Goal: Task Accomplishment & Management: Manage account settings

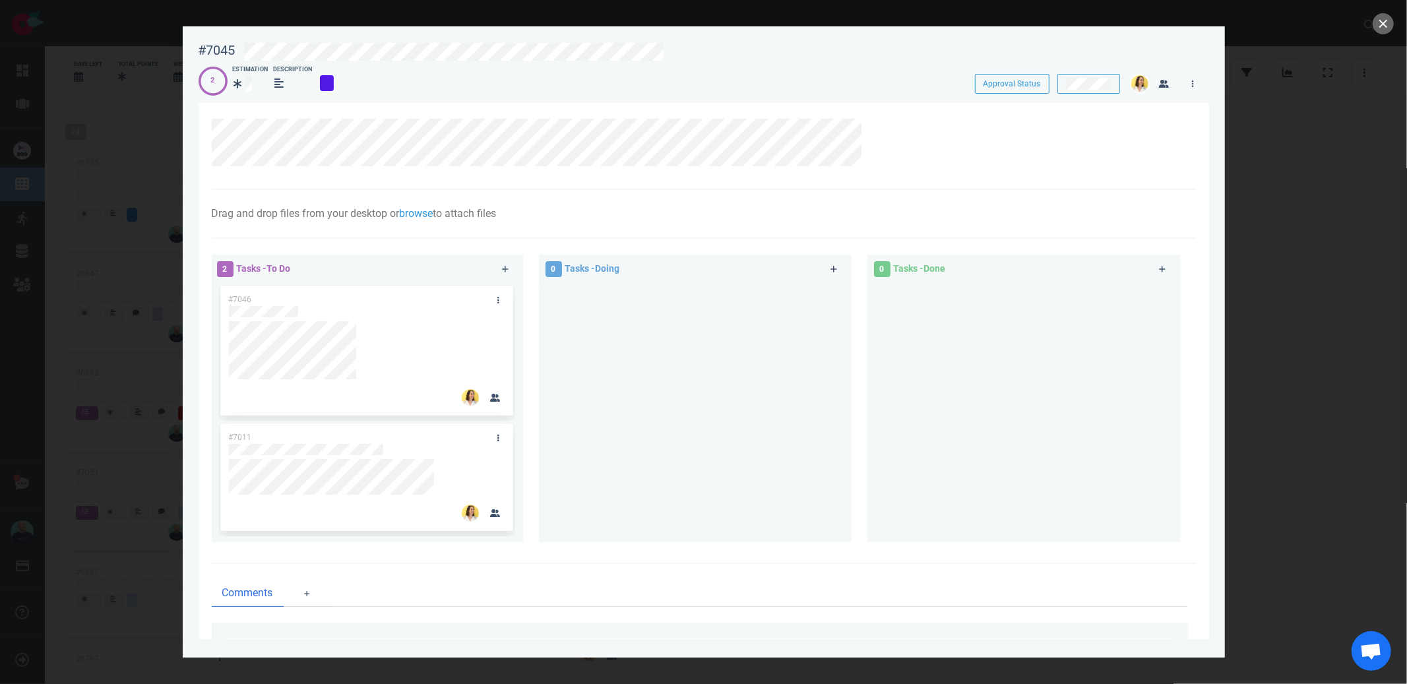
scroll to position [134, 0]
click at [1377, 24] on button "close" at bounding box center [1383, 23] width 21 height 21
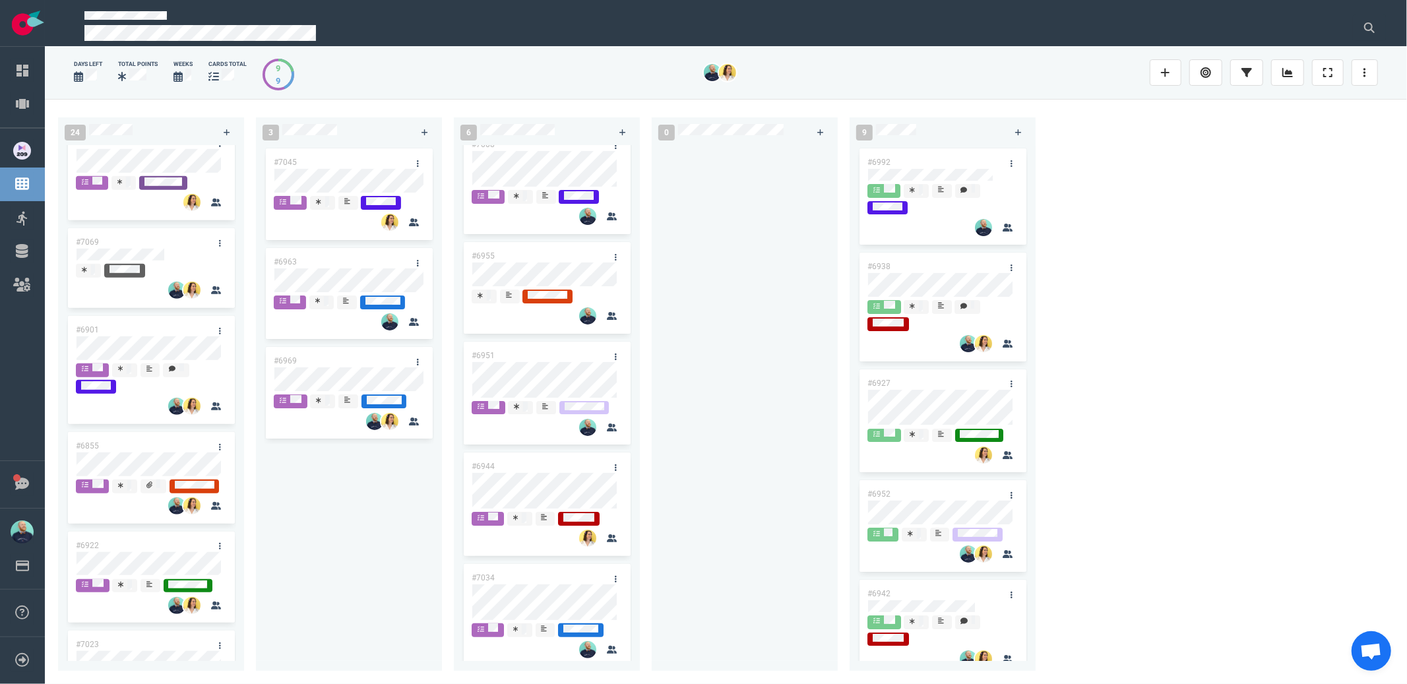
click at [709, 447] on div at bounding box center [745, 401] width 170 height 510
click at [789, 347] on div at bounding box center [745, 401] width 170 height 510
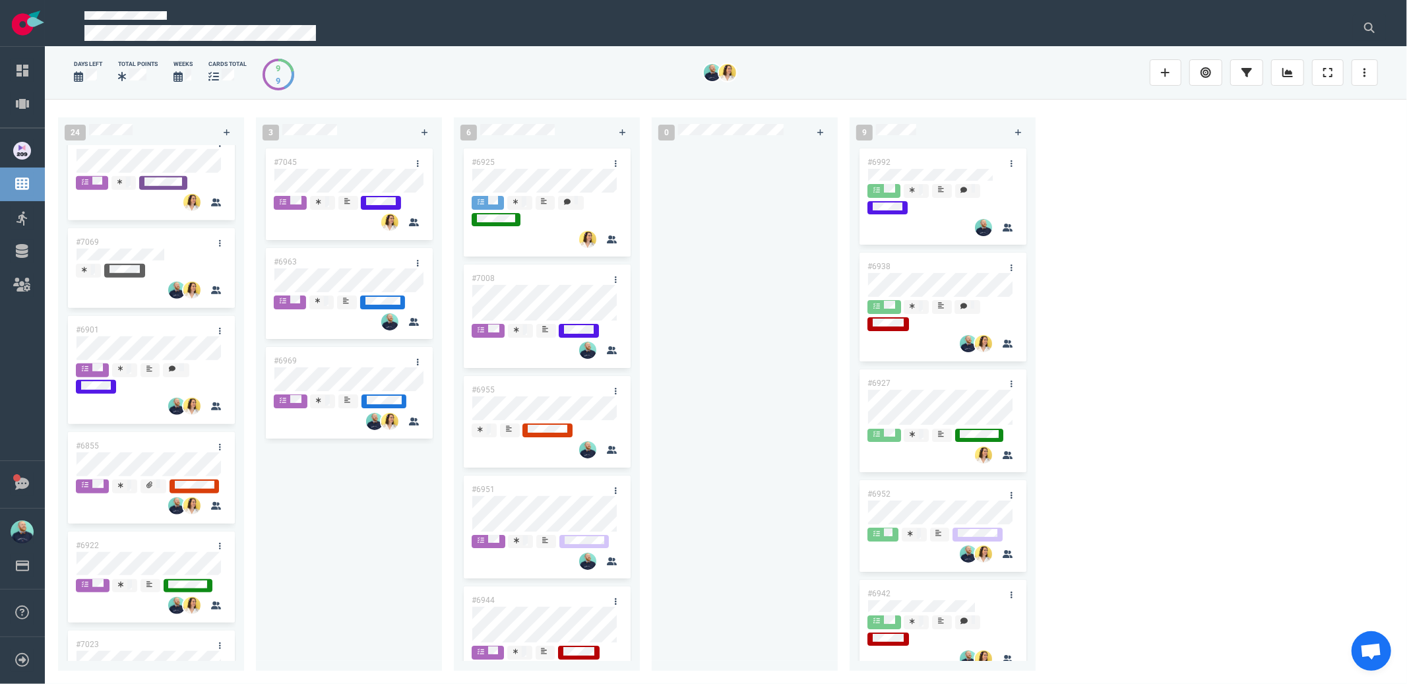
scroll to position [146, 0]
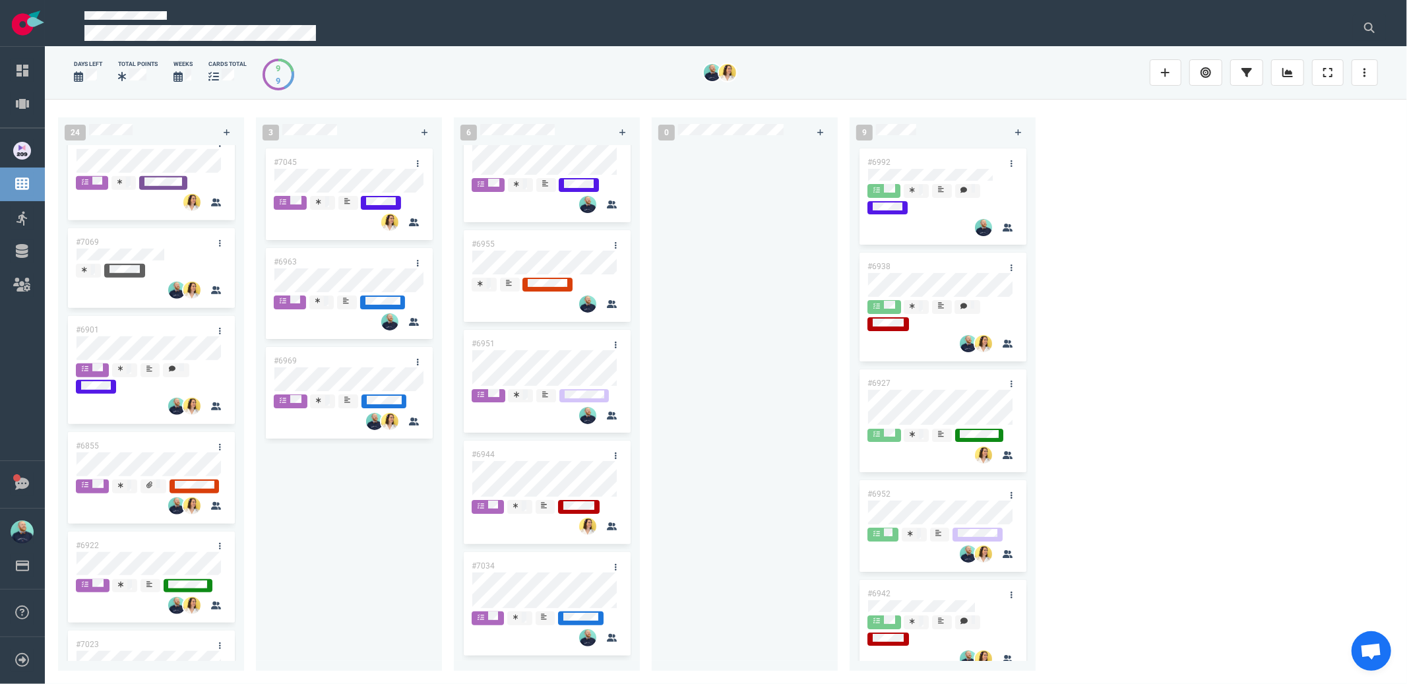
click at [768, 305] on div at bounding box center [745, 401] width 170 height 510
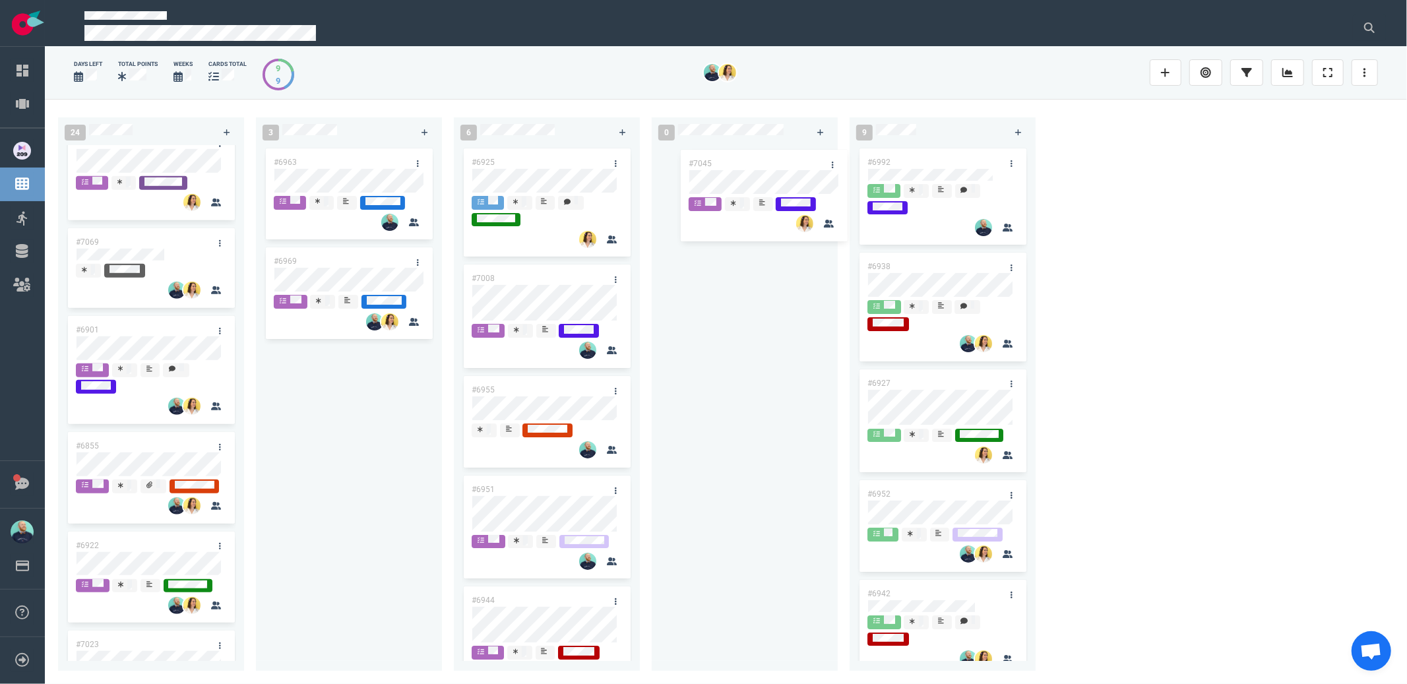
drag, startPoint x: 328, startPoint y: 158, endPoint x: 763, endPoint y: 159, distance: 434.8
click at [763, 159] on div "24 #6735 #6947 #6662 #7051 #6987 #6767 #6889 #6985 #7069 #6901 #6855 #6922 #702…" at bounding box center [726, 391] width 1362 height 585
click at [773, 342] on div "#7045" at bounding box center [745, 401] width 170 height 510
click at [366, 441] on div "#6963 #6969" at bounding box center [349, 401] width 170 height 510
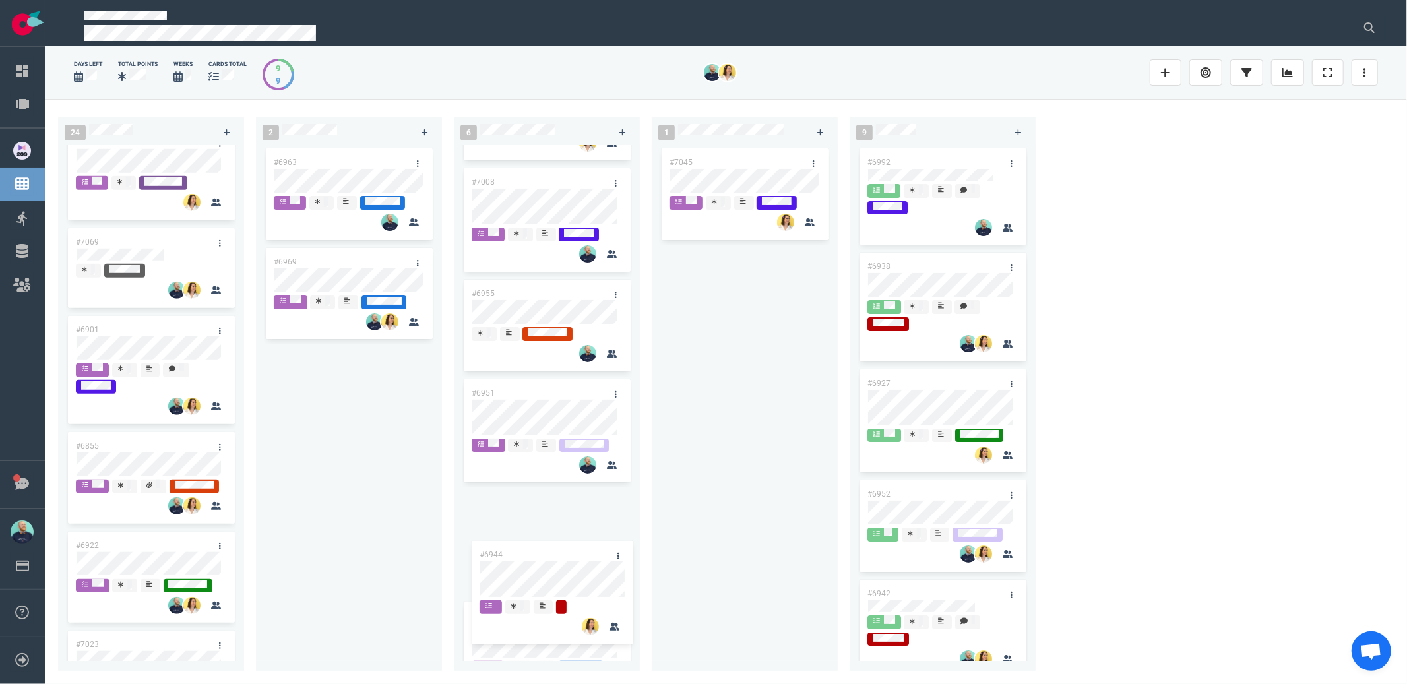
click at [516, 559] on div "#6925 #7008 #6955 #6951 #6944 #7034 #6944" at bounding box center [547, 304] width 170 height 510
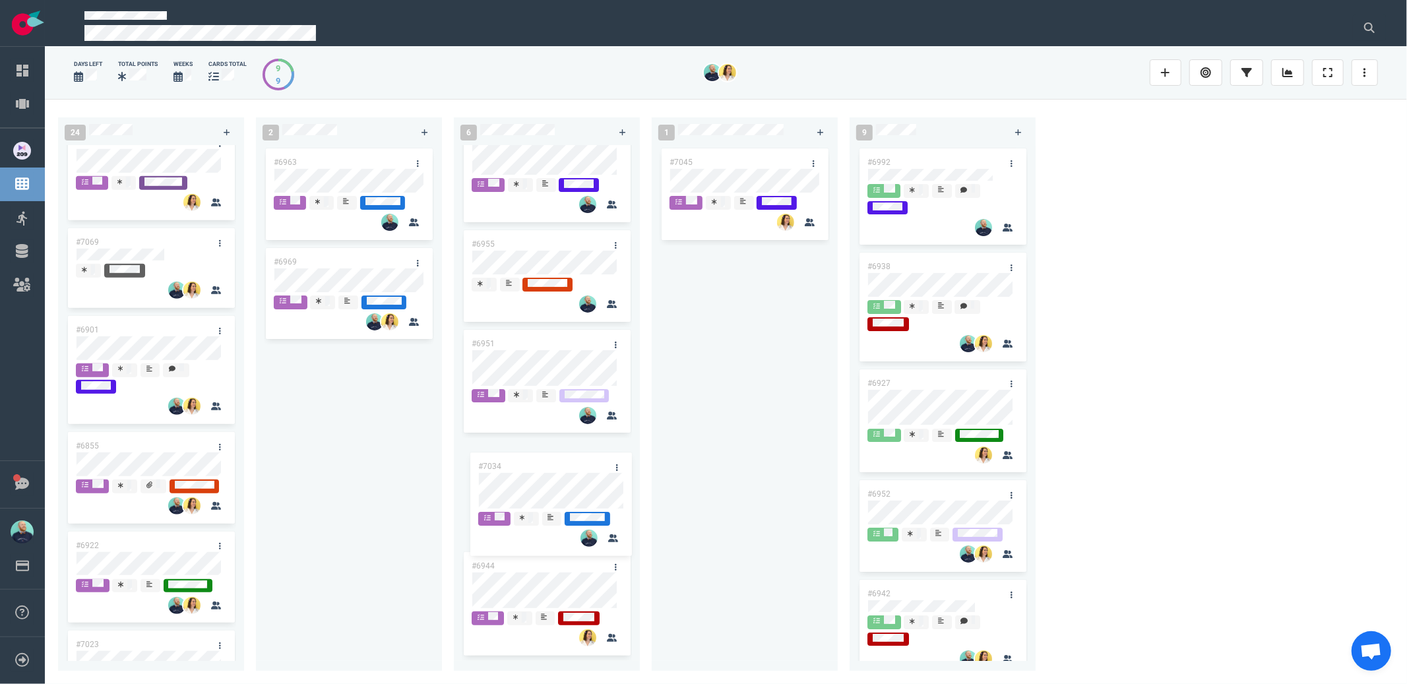
click at [530, 499] on div "#6925 #7008 #6955 #6951 #6944 #7034 #7034" at bounding box center [547, 255] width 170 height 510
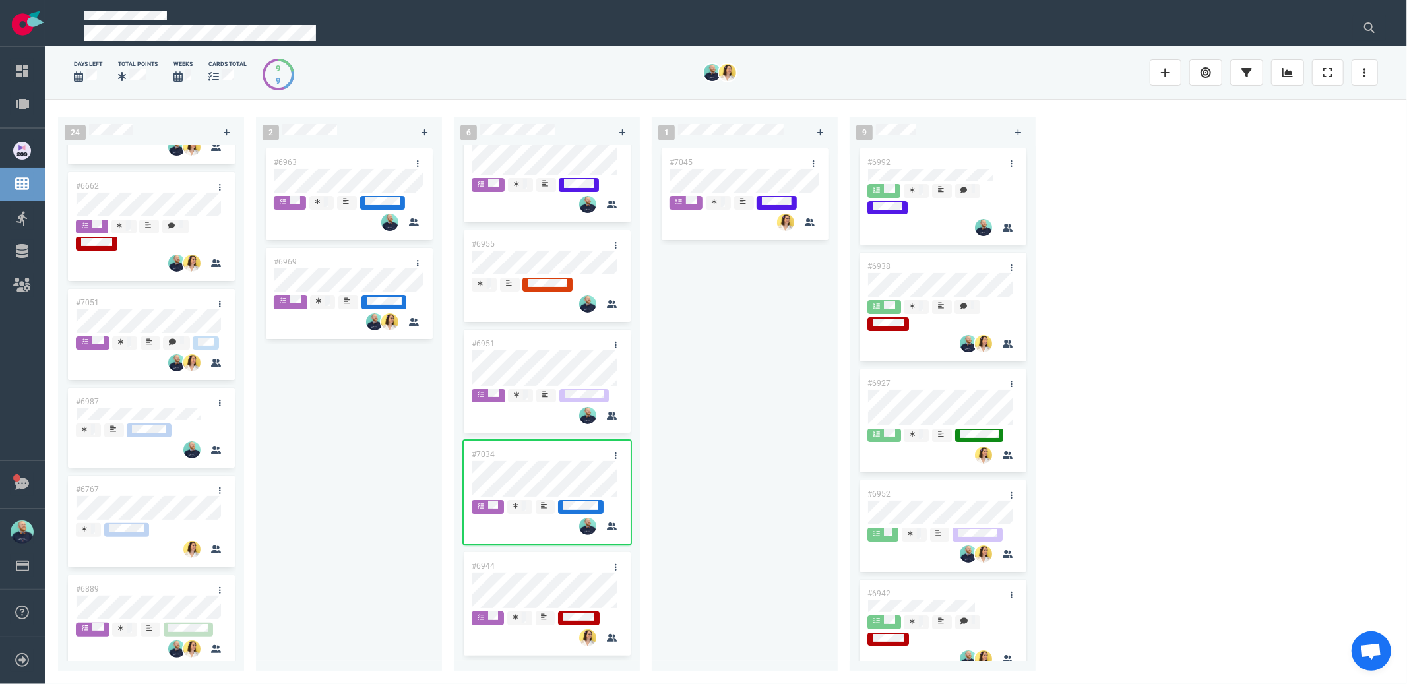
scroll to position [0, 0]
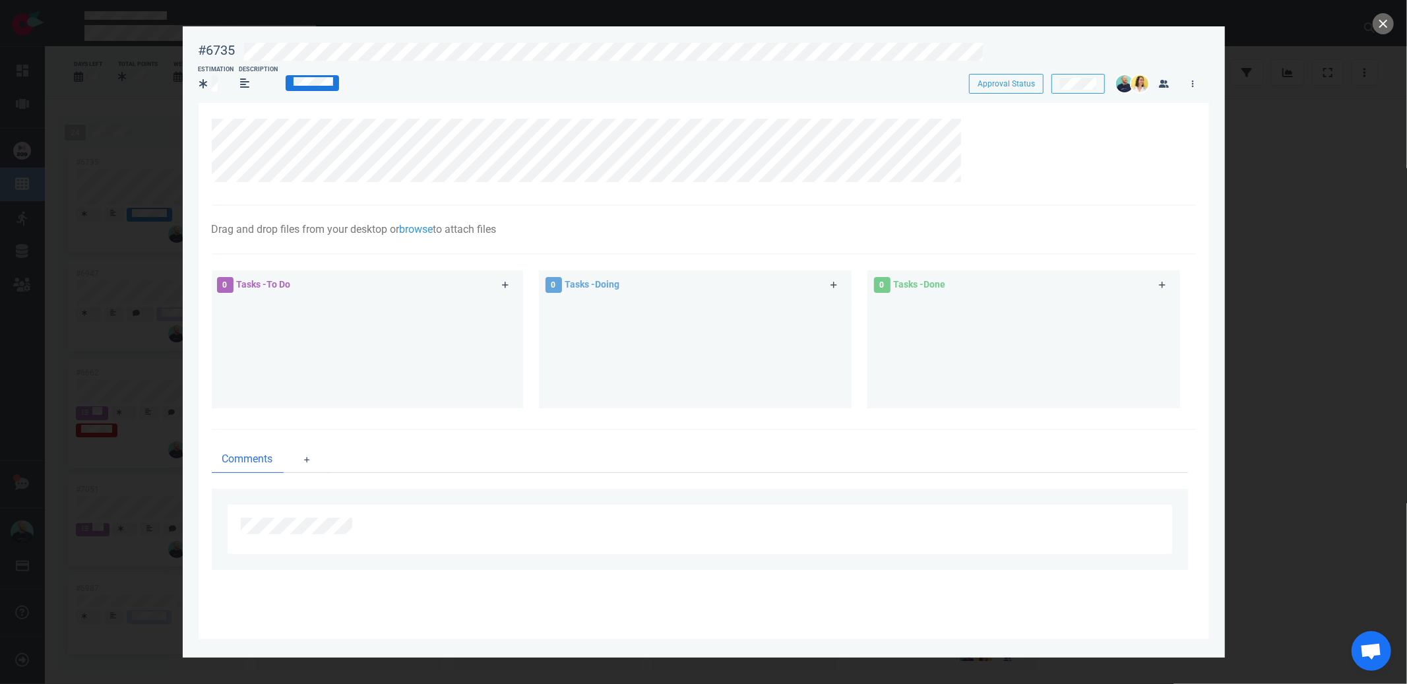
click at [1397, 29] on div at bounding box center [703, 342] width 1407 height 684
click at [1389, 28] on button "close" at bounding box center [1383, 23] width 21 height 21
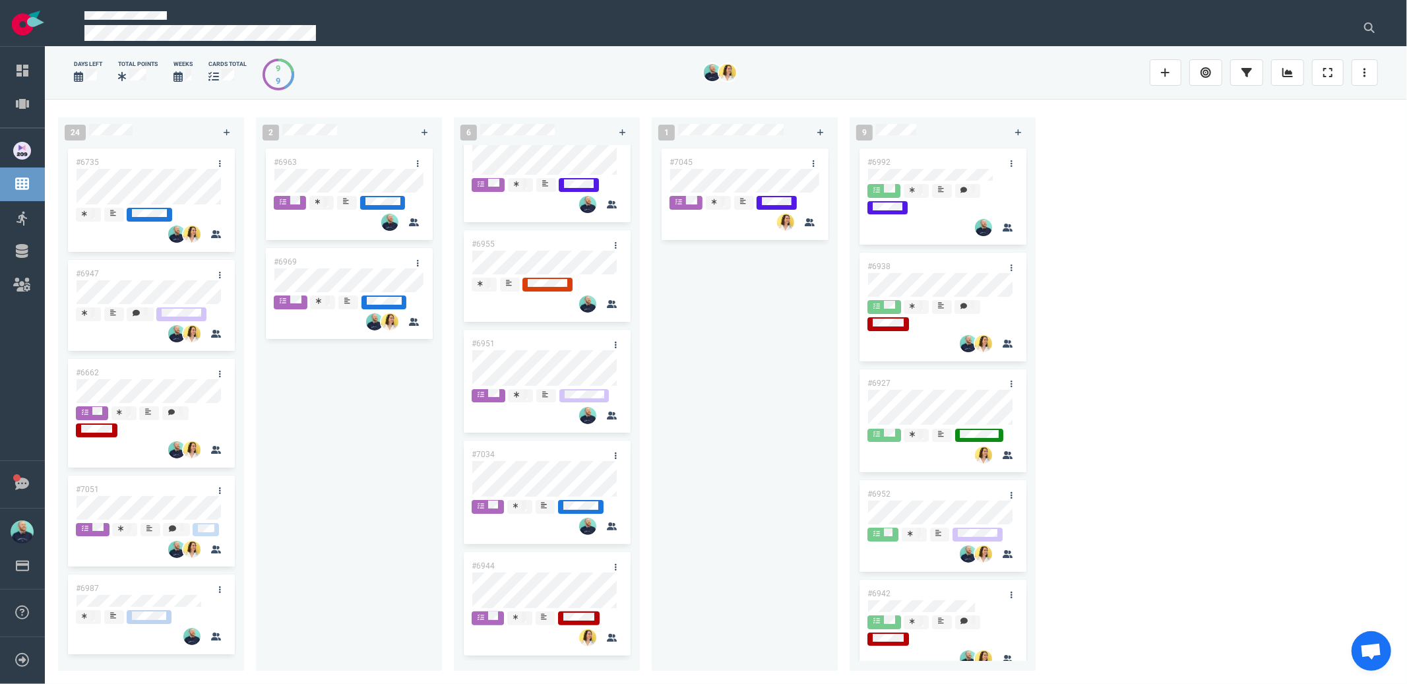
click at [431, 529] on div "#6963 #6969" at bounding box center [349, 401] width 170 height 510
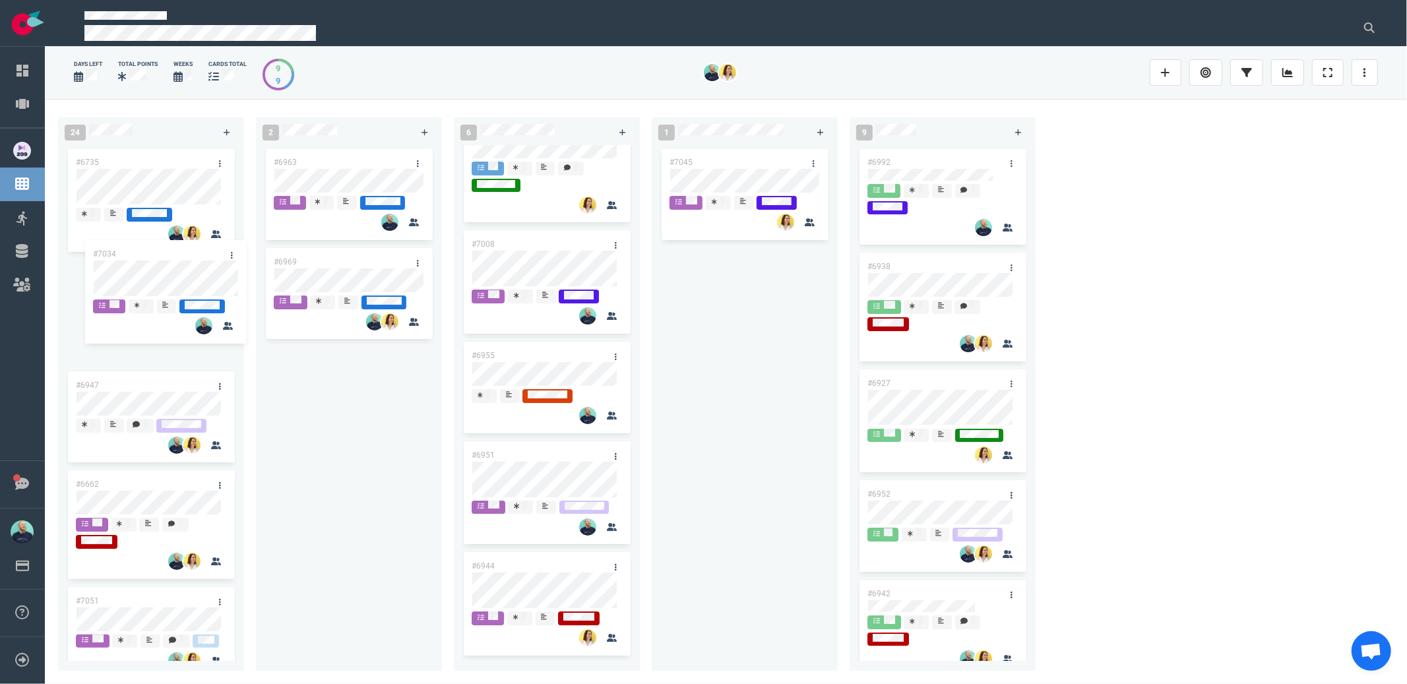
scroll to position [34, 0]
click at [182, 273] on div "24 #6735 #6947 #6662 #7051 #6987 #6767 #6889 #6985 #7069 #6901 #6855 #6922 #702…" at bounding box center [726, 391] width 1362 height 585
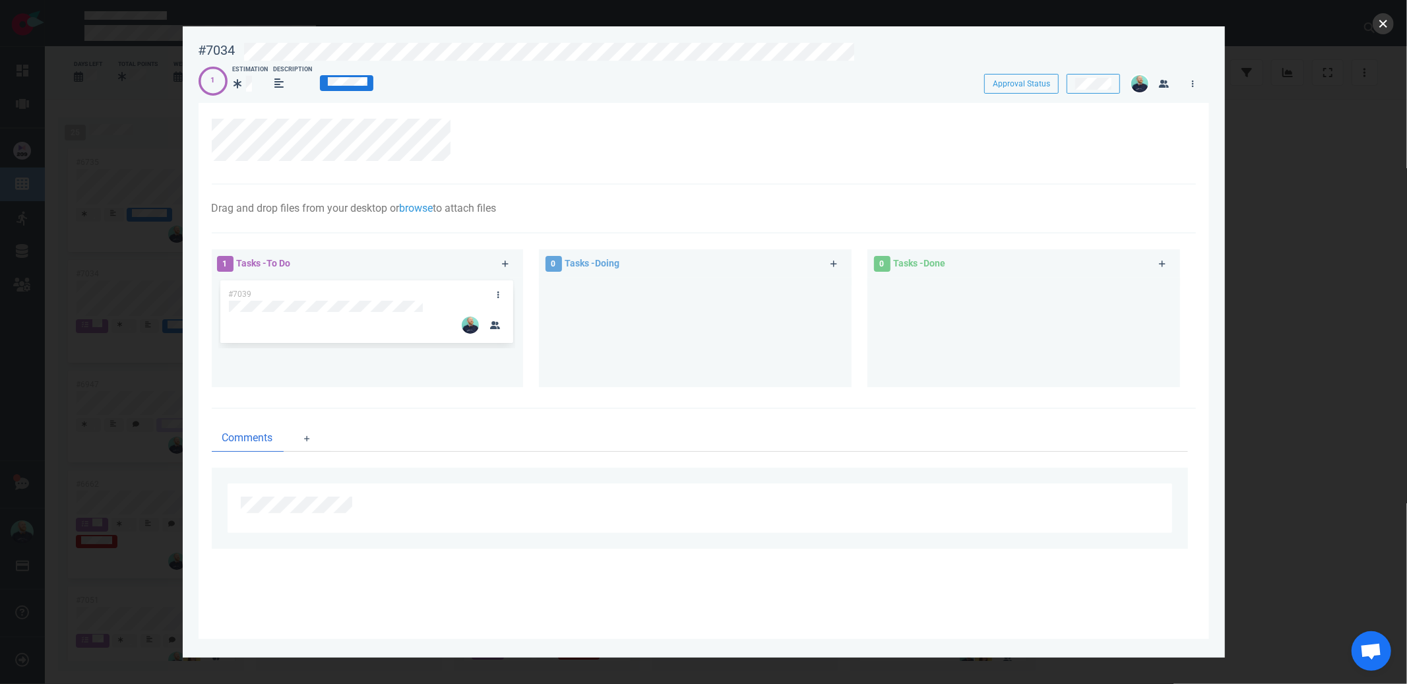
click at [1375, 23] on button "close" at bounding box center [1383, 23] width 21 height 21
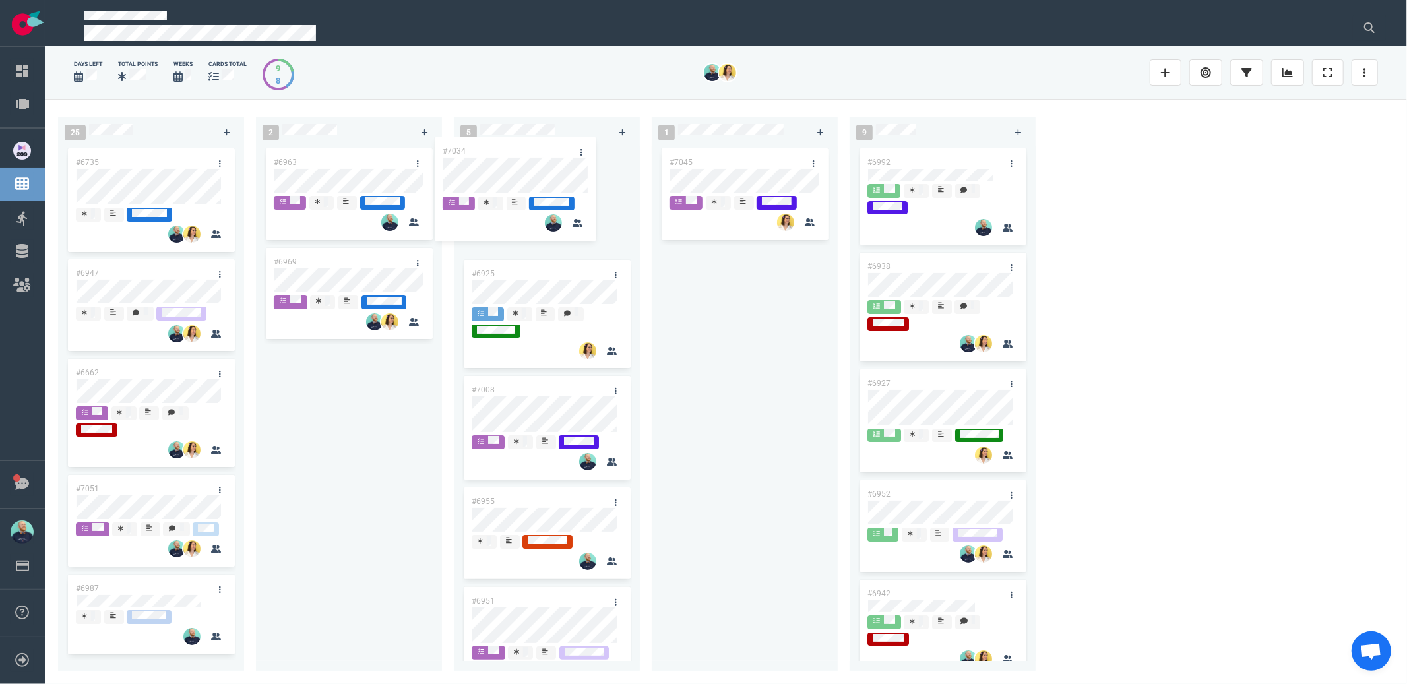
click at [496, 168] on div "25 #6735 #7034 #6947 #6662 #7051 #6987 #6767 #6889 #6985 #7069 #6901 #6855 #692…" at bounding box center [726, 391] width 1362 height 585
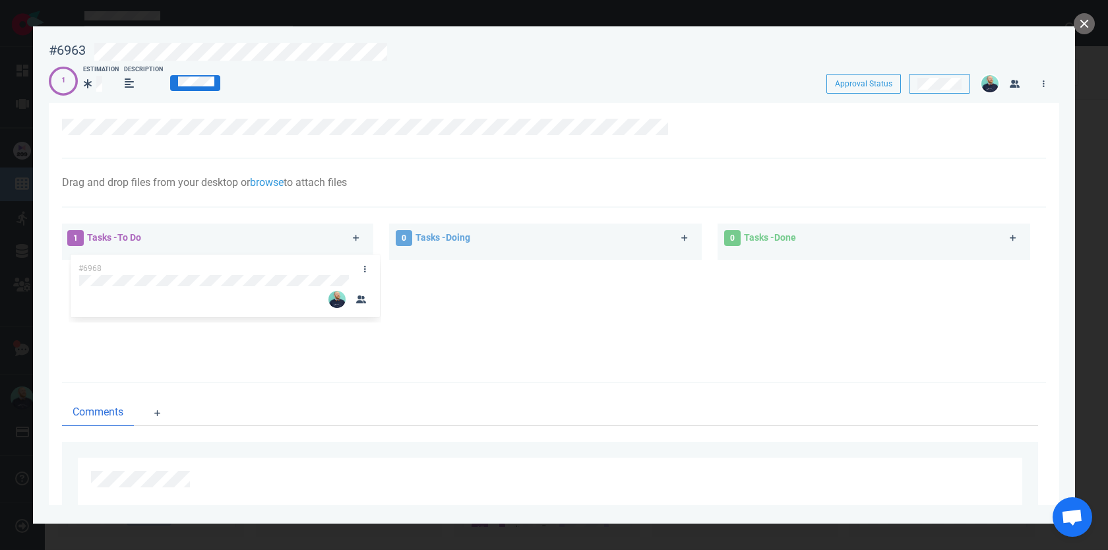
scroll to position [298, 0]
click at [1092, 26] on button "close" at bounding box center [1084, 23] width 21 height 21
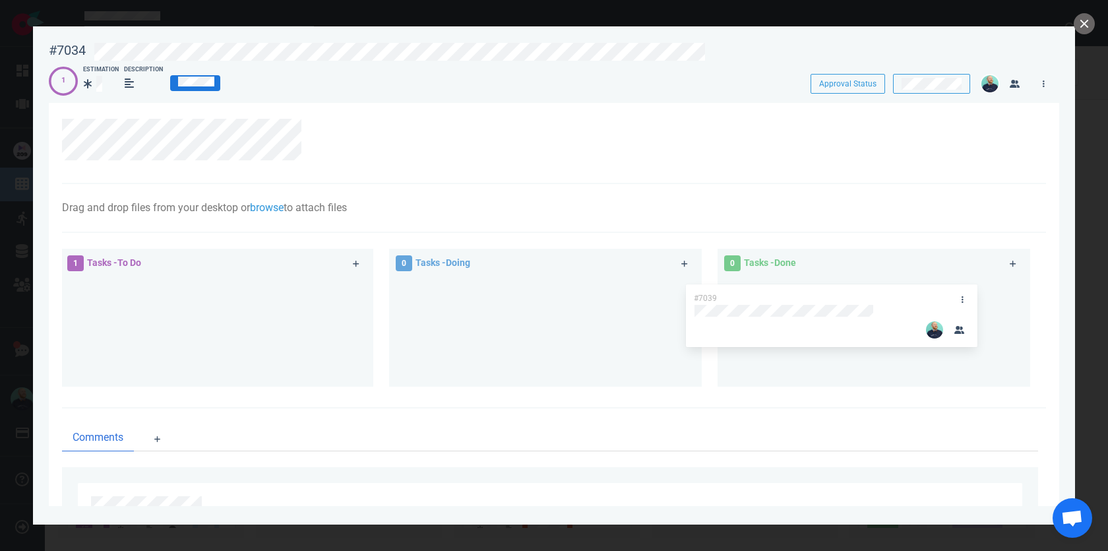
drag, startPoint x: 296, startPoint y: 295, endPoint x: 877, endPoint y: 299, distance: 580.6
click at [877, 299] on div "1 Tasks - To Do #7039 #7039 0 Tasks - Doing 0 Tasks - Done" at bounding box center [550, 320] width 992 height 158
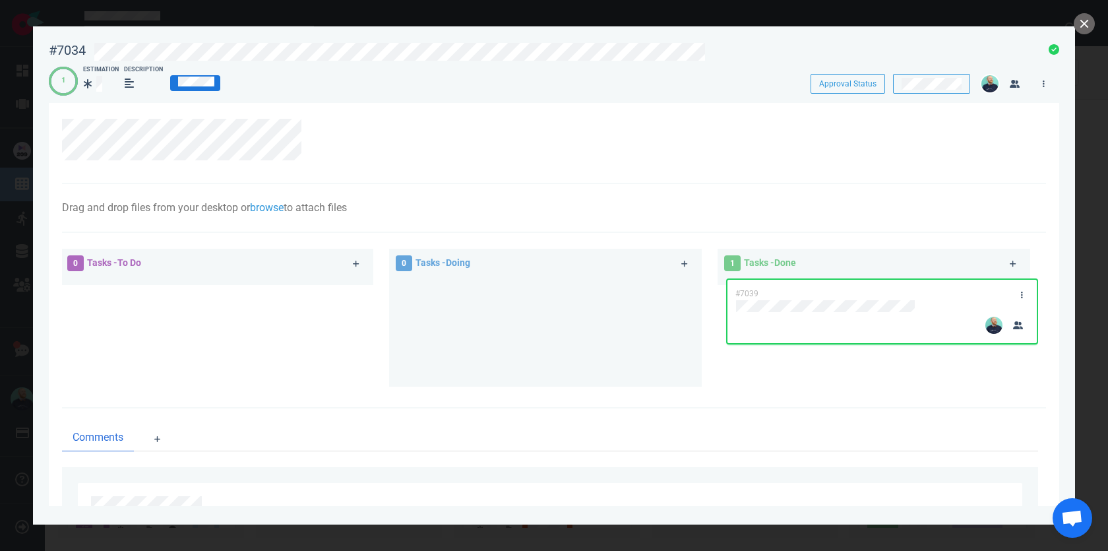
click at [1080, 13] on div at bounding box center [554, 275] width 1108 height 551
click at [1084, 28] on button "close" at bounding box center [1084, 23] width 21 height 21
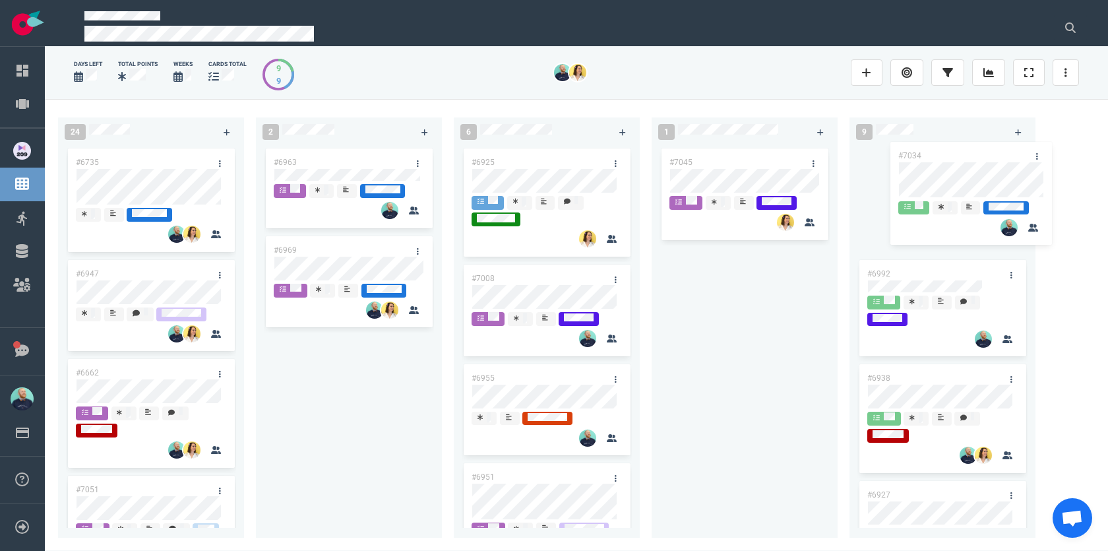
drag, startPoint x: 680, startPoint y: 197, endPoint x: 933, endPoint y: 156, distance: 256.0
click at [933, 156] on div "24 #6735 #6947 #6662 #7051 #6987 #6767 #6889 #6985 #7069 #6901 #6855 #6922 #702…" at bounding box center [576, 324] width 1063 height 451
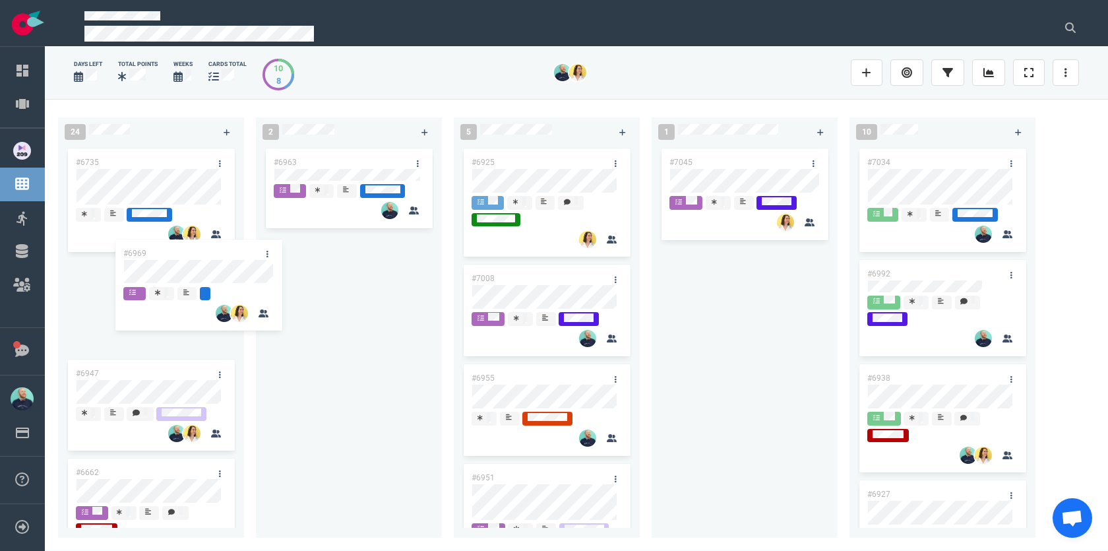
click at [181, 267] on div "24 #6735 #6947 #6662 #7051 #6987 #6767 #6889 #6985 #7069 #6901 #6855 #6922 #702…" at bounding box center [576, 324] width 1063 height 451
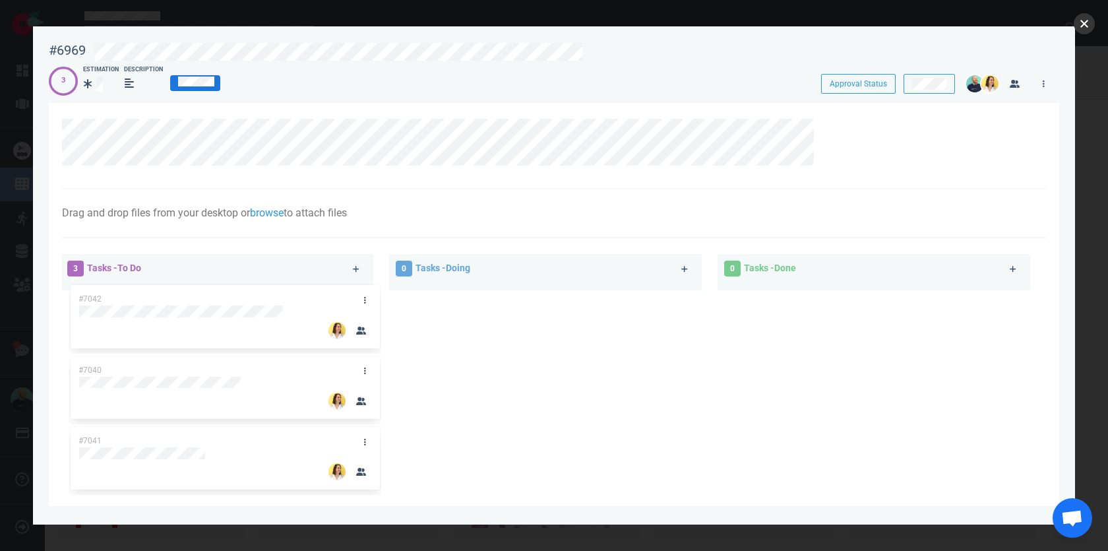
click at [1083, 28] on button "close" at bounding box center [1084, 23] width 21 height 21
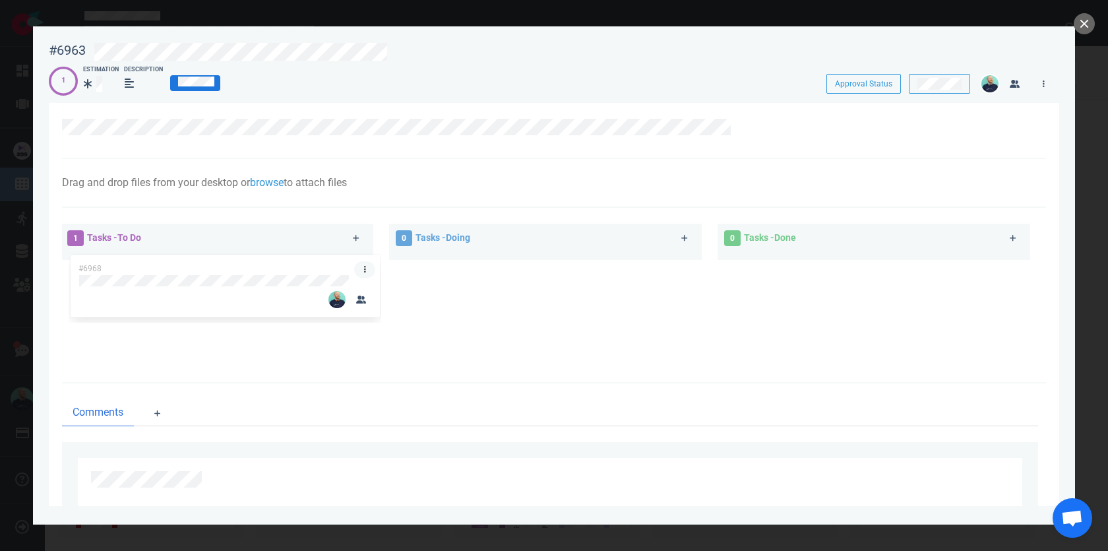
click at [354, 268] on link at bounding box center [364, 269] width 21 height 16
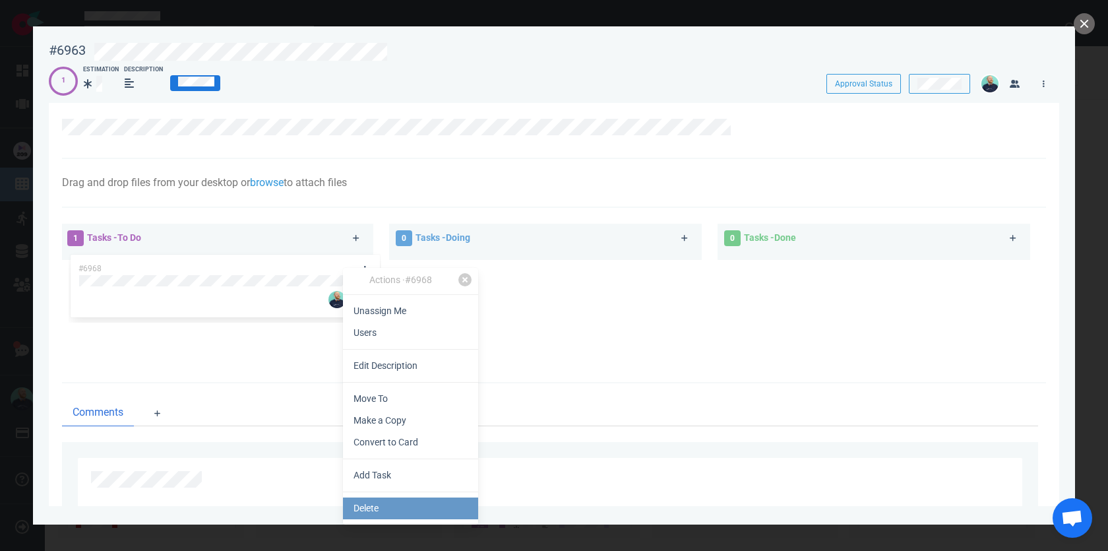
click at [369, 501] on link "Delete" at bounding box center [410, 508] width 135 height 22
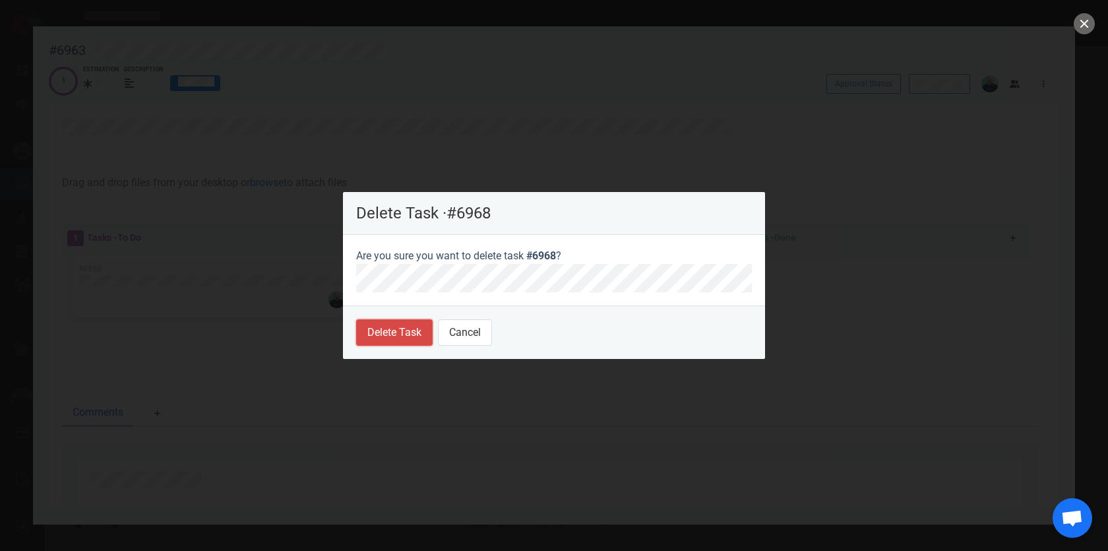
click at [387, 323] on button "Delete Task" at bounding box center [394, 332] width 77 height 26
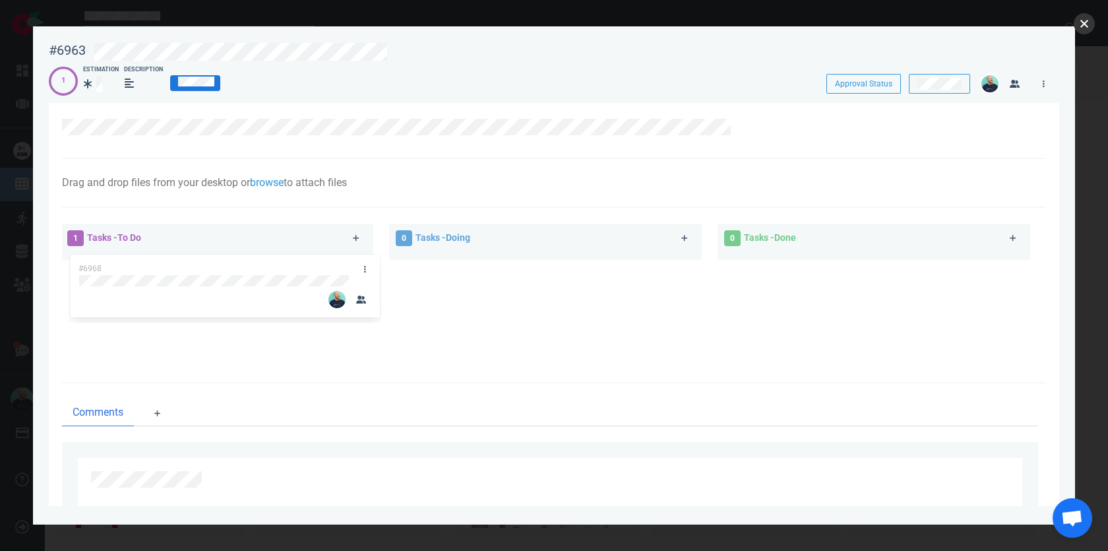
click at [1086, 22] on button "close" at bounding box center [1084, 23] width 21 height 21
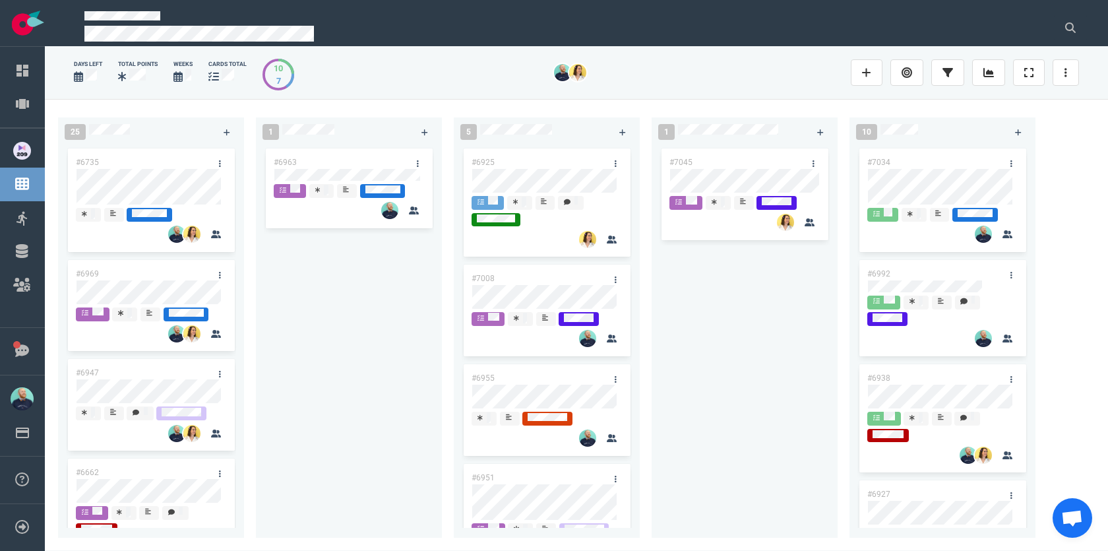
click at [338, 167] on div "#6963" at bounding box center [336, 162] width 141 height 28
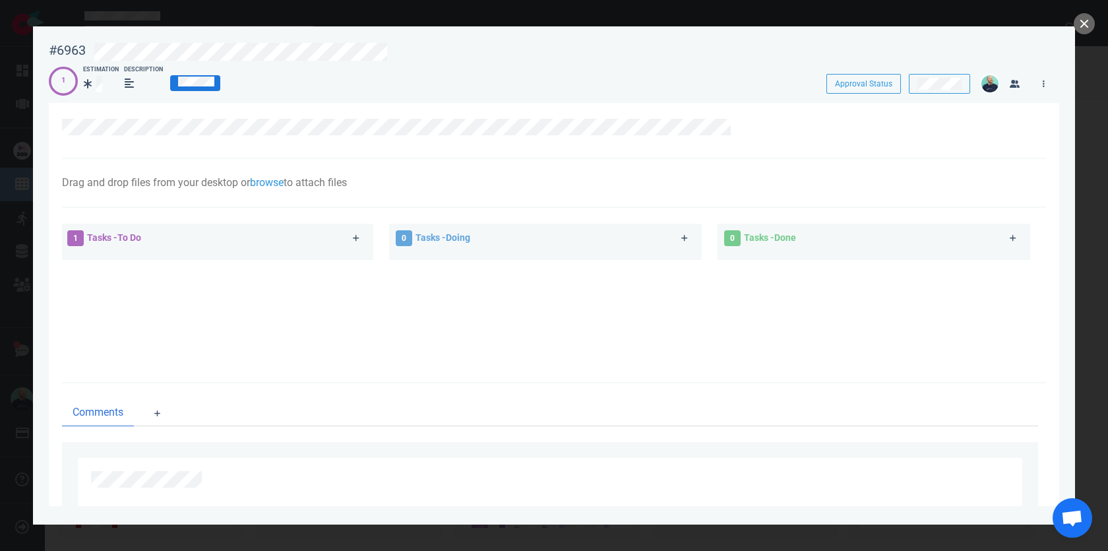
click at [1092, 31] on div at bounding box center [554, 275] width 1108 height 551
click at [1091, 30] on button "close" at bounding box center [1084, 23] width 21 height 21
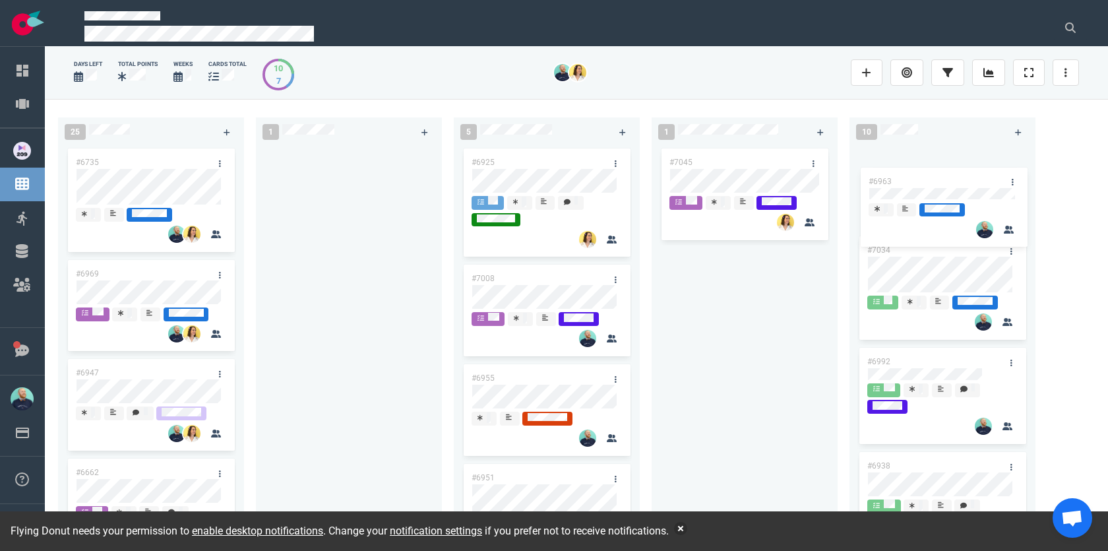
drag, startPoint x: 654, startPoint y: 179, endPoint x: 920, endPoint y: 178, distance: 265.9
click at [920, 178] on div "25 #6735 #6969 #6947 #6662 #7051 #6987 #6767 #6889 #6985 #7069 1 #6963 #6963 5 …" at bounding box center [576, 324] width 1063 height 451
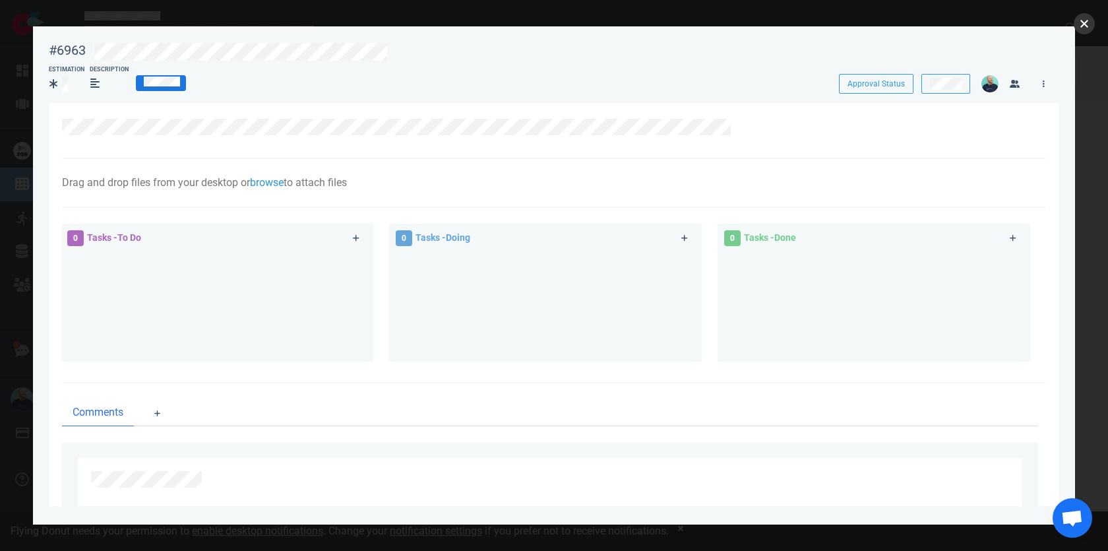
click at [1083, 24] on button "close" at bounding box center [1084, 23] width 21 height 21
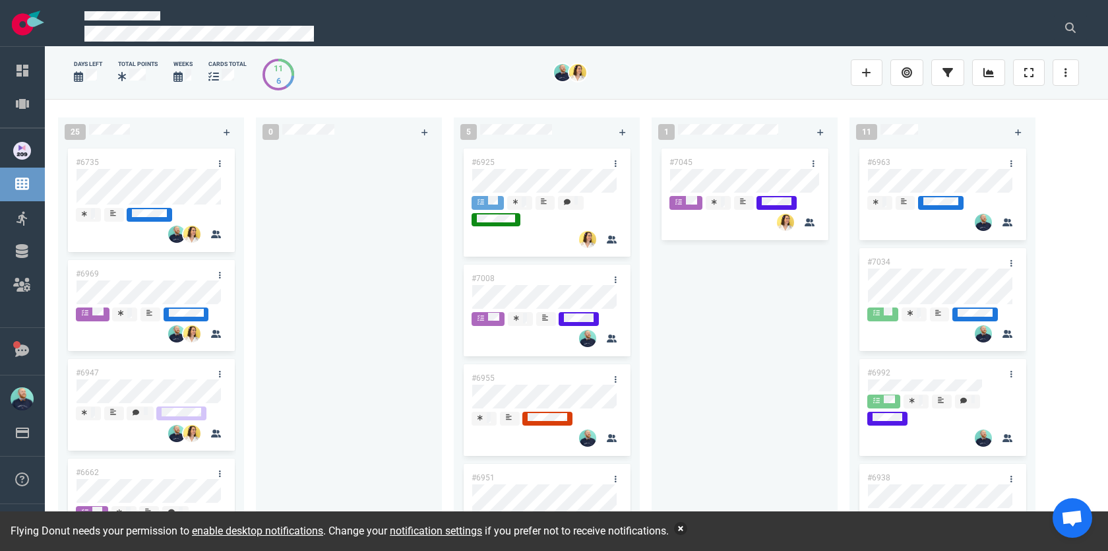
click at [687, 527] on button "button" at bounding box center [680, 528] width 13 height 13
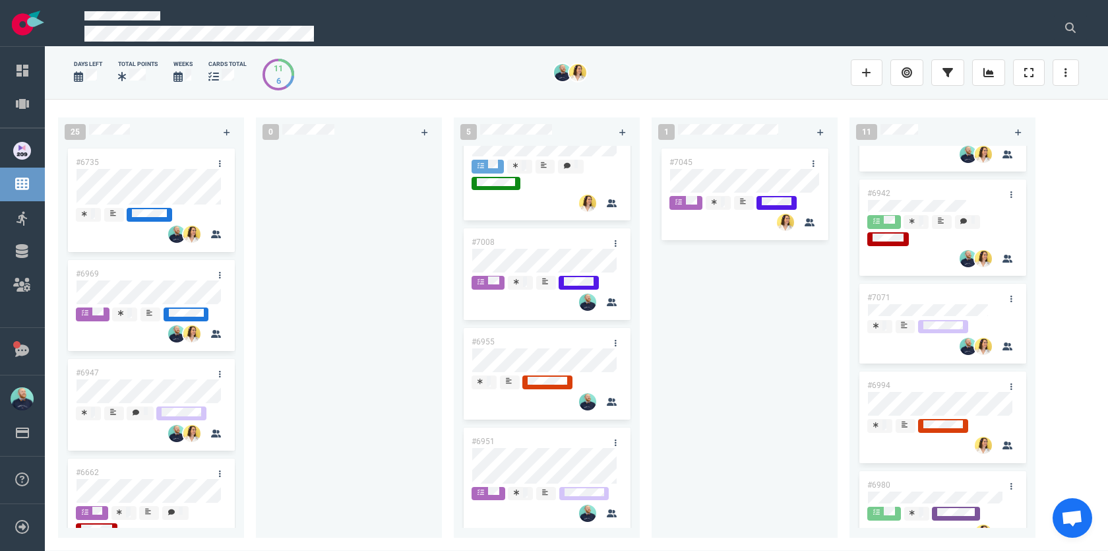
scroll to position [716, 0]
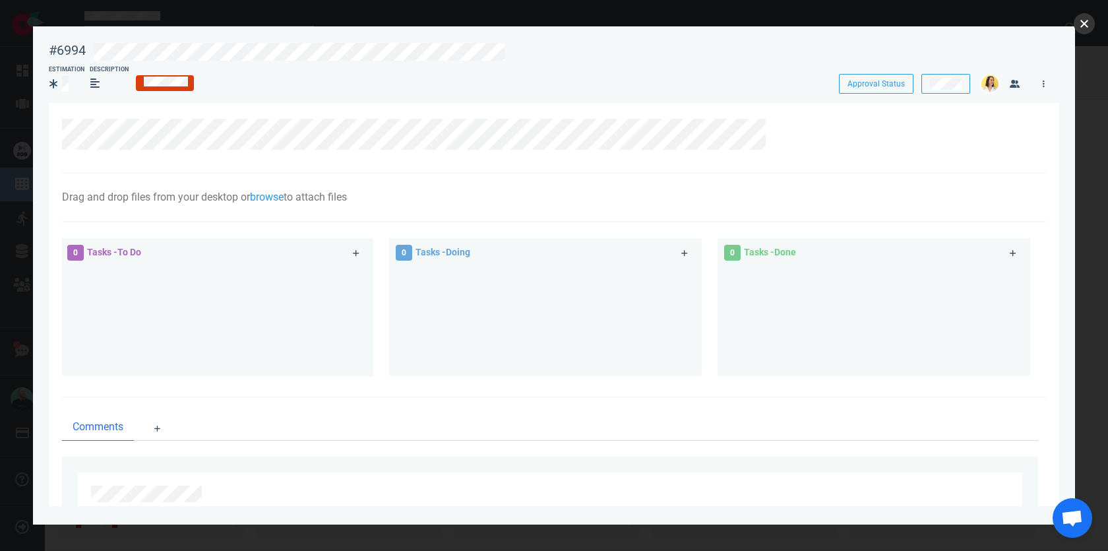
click at [1087, 22] on button "close" at bounding box center [1084, 23] width 21 height 21
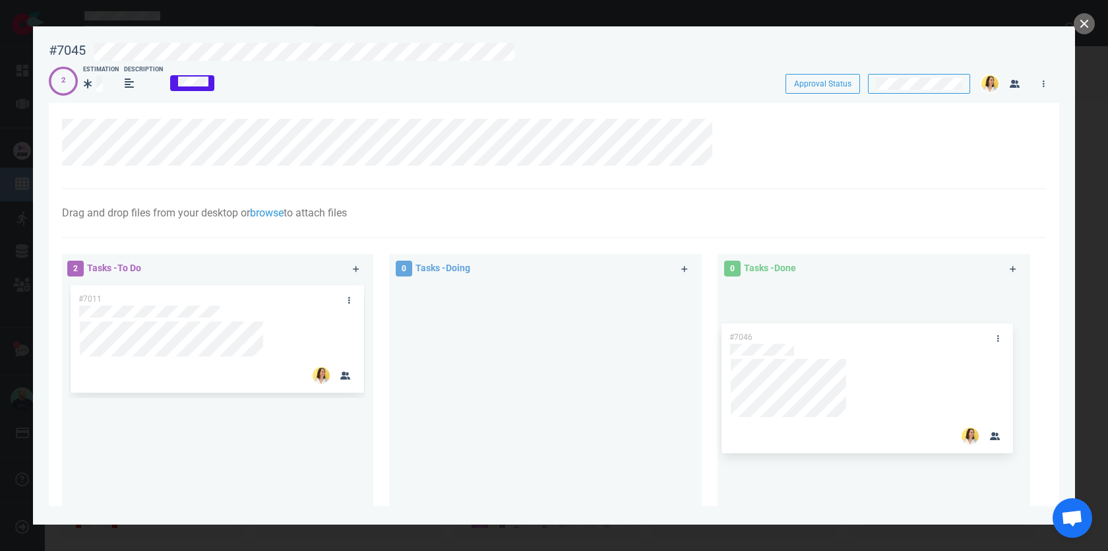
drag, startPoint x: 191, startPoint y: 300, endPoint x: 842, endPoint y: 338, distance: 652.2
click at [842, 338] on div "2 Tasks - To Do #7046 #7011 #7046 0 Tasks - Doing 0 Tasks - Done" at bounding box center [550, 400] width 992 height 308
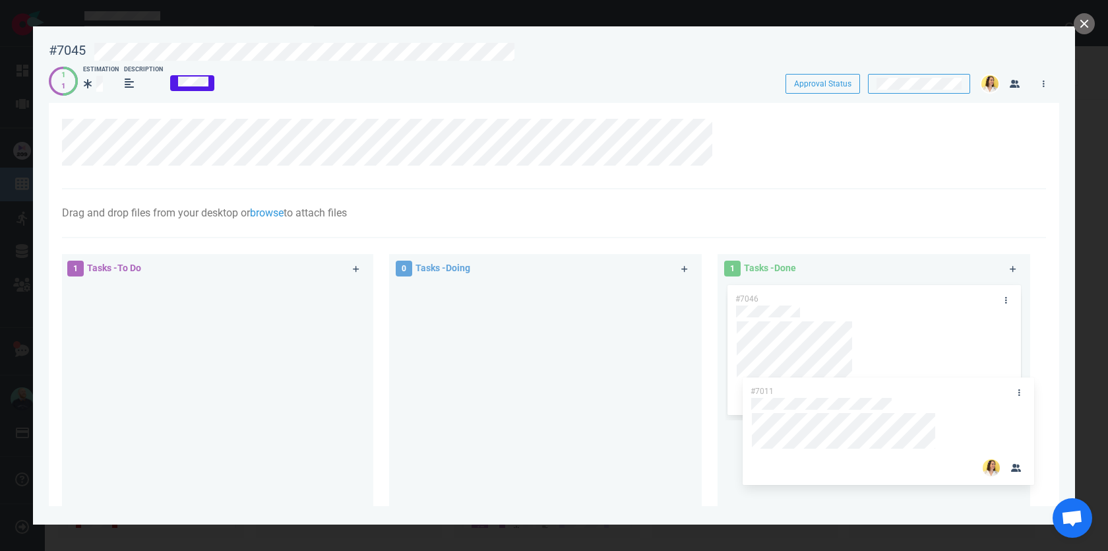
drag, startPoint x: 189, startPoint y: 296, endPoint x: 861, endPoint y: 388, distance: 678.5
click at [861, 388] on div "1 Tasks - To Do #7011 #7011 0 Tasks - Doing 1 Tasks - Done #7046" at bounding box center [550, 399] width 992 height 307
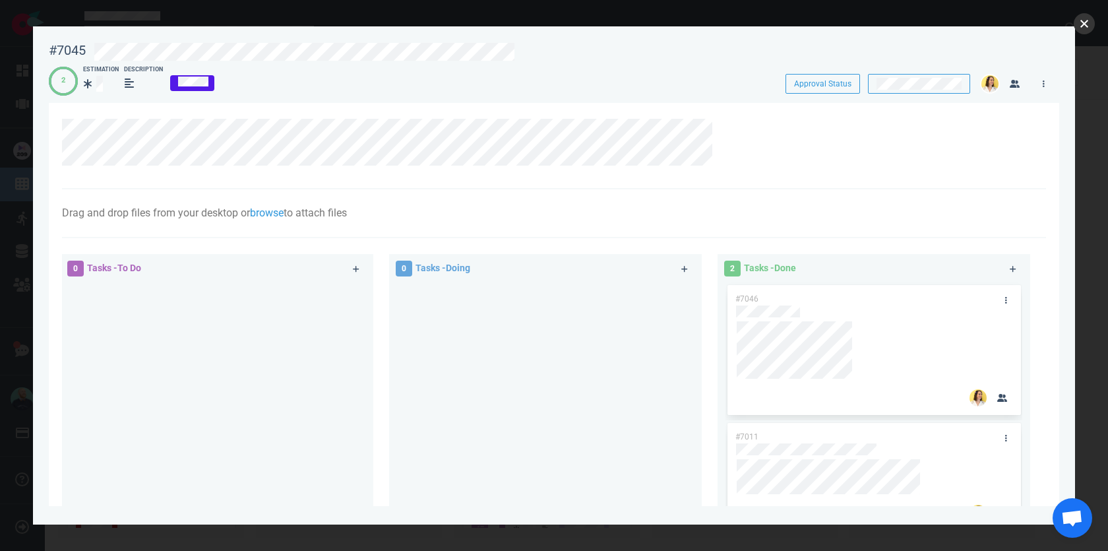
click at [1084, 31] on button "close" at bounding box center [1084, 23] width 21 height 21
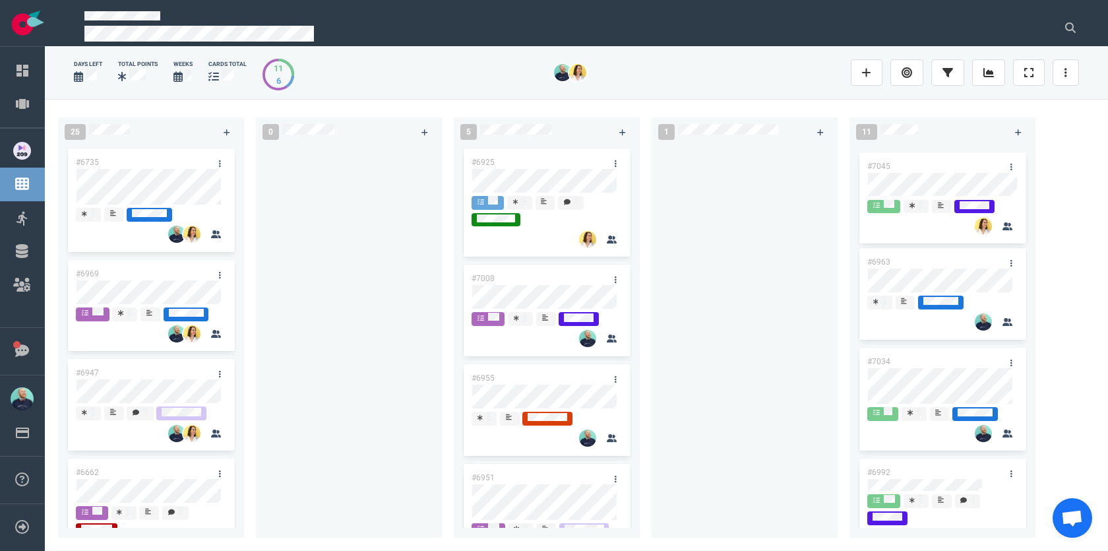
drag, startPoint x: 767, startPoint y: 168, endPoint x: 904, endPoint y: 164, distance: 138.0
click at [904, 164] on div "25 #6735 #6969 #6947 #6662 #7051 #6987 #6767 #6889 #6985 #7069 0 5 #6925 #7008 …" at bounding box center [576, 324] width 1063 height 451
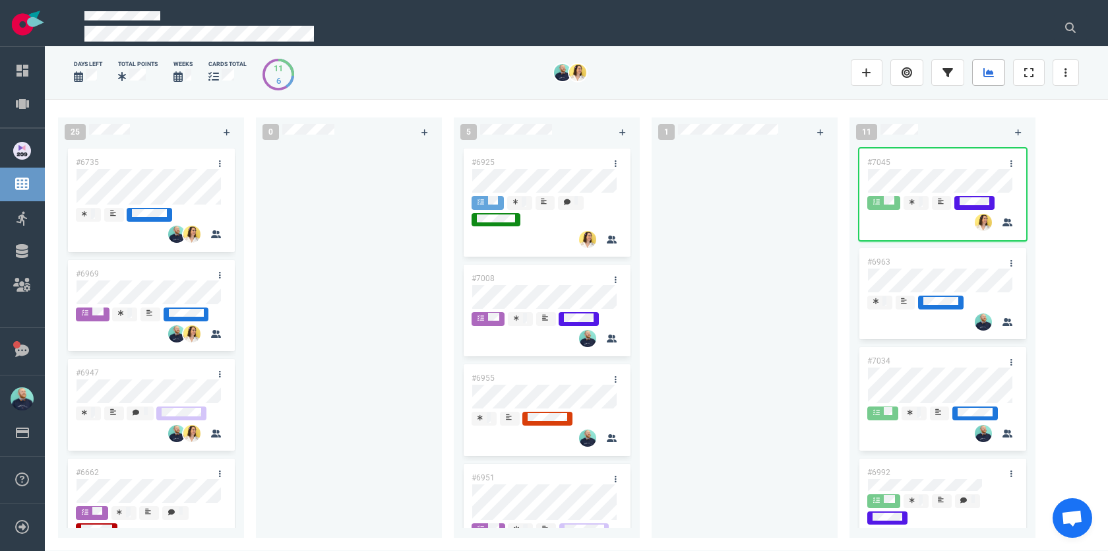
click at [991, 73] on icon at bounding box center [989, 72] width 11 height 9
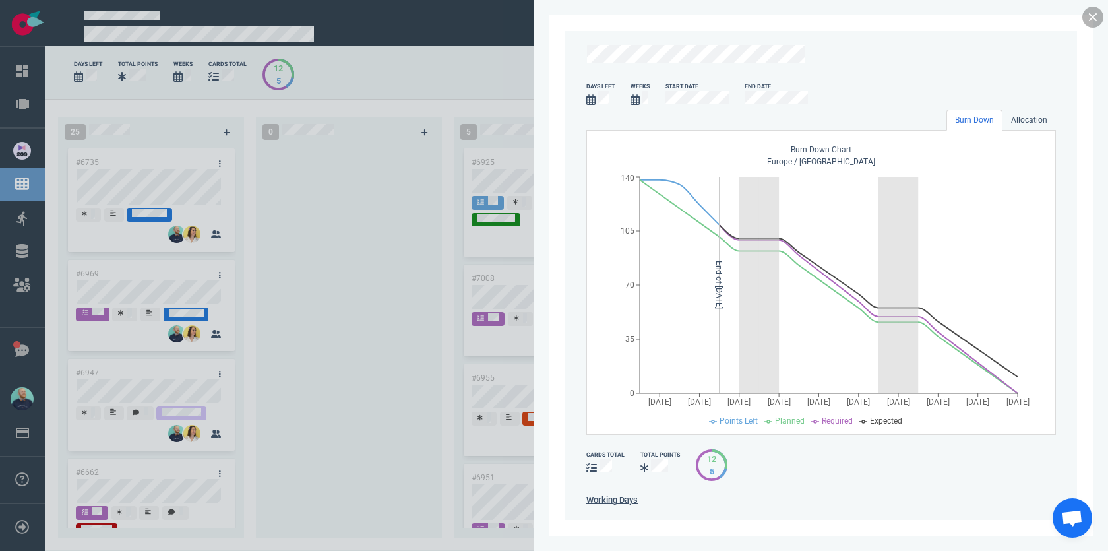
click at [1096, 19] on link at bounding box center [1093, 17] width 21 height 21
